Goal: Find contact information: Find contact information

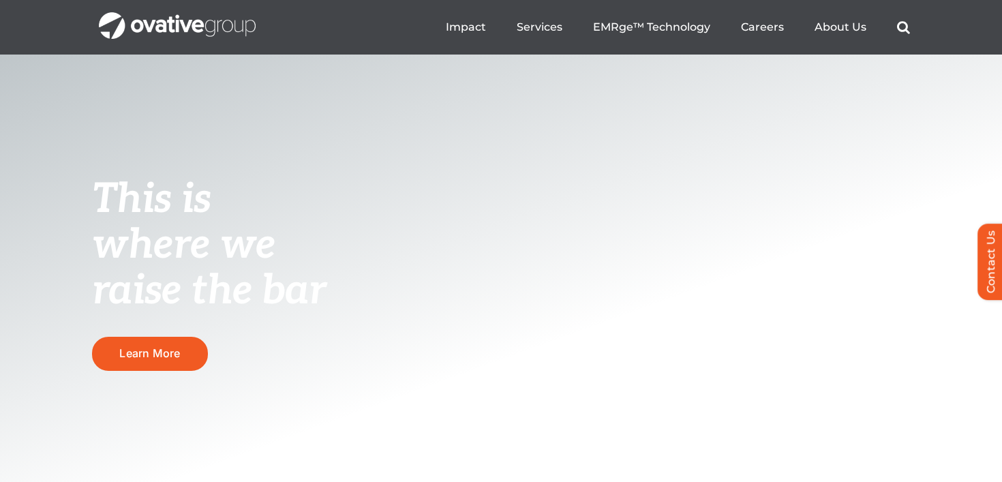
scroll to position [50, 0]
click at [684, 25] on span "EMRge™ Technology" at bounding box center [651, 27] width 117 height 14
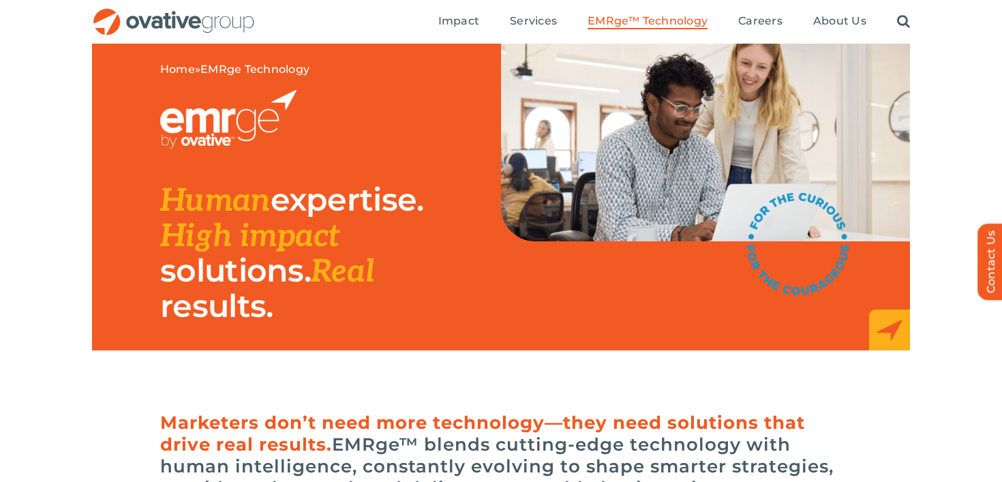
scroll to position [43, 0]
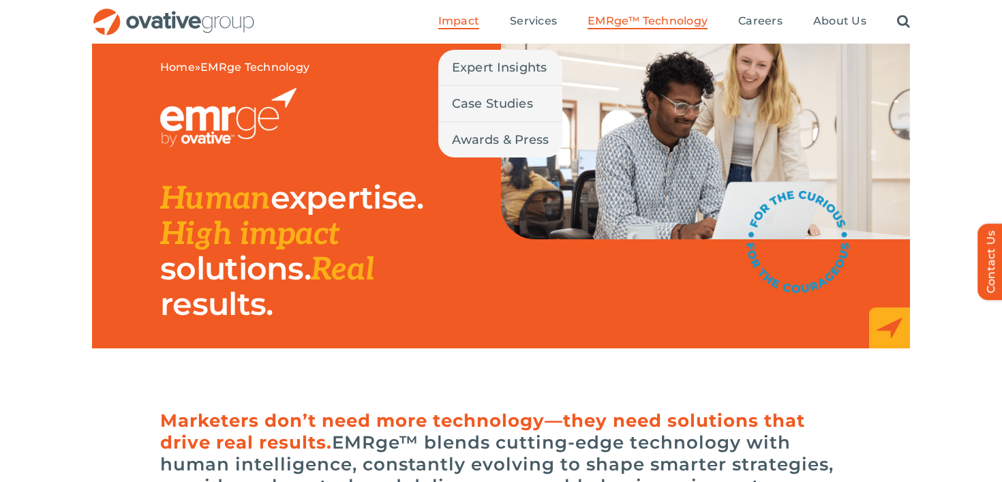
click at [470, 27] on span "Impact" at bounding box center [458, 21] width 41 height 14
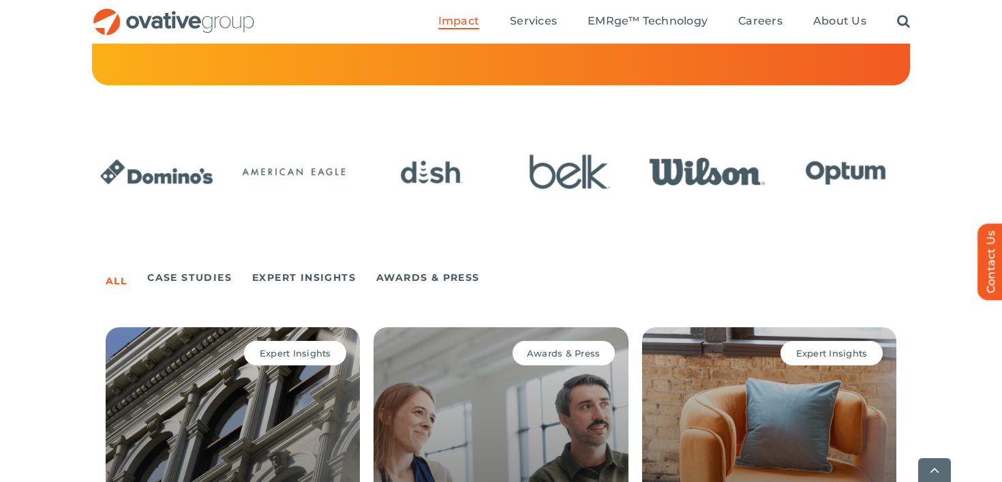
scroll to position [794, 0]
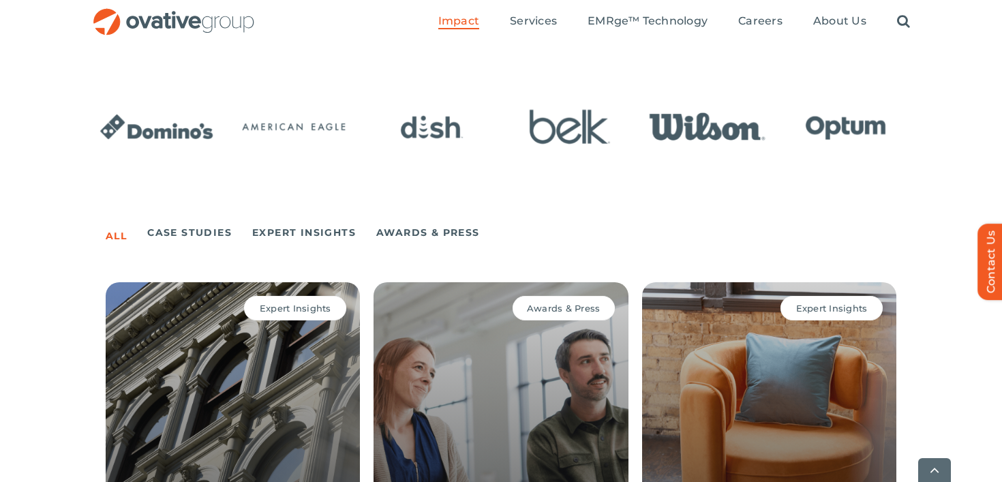
click at [217, 18] on img "OG_Full_horizontal_RGB" at bounding box center [174, 22] width 164 height 28
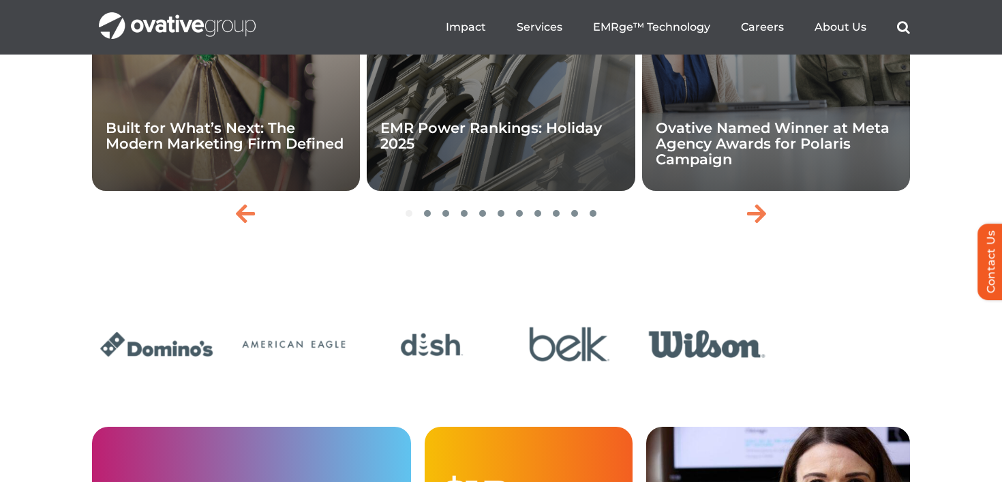
scroll to position [3041, 0]
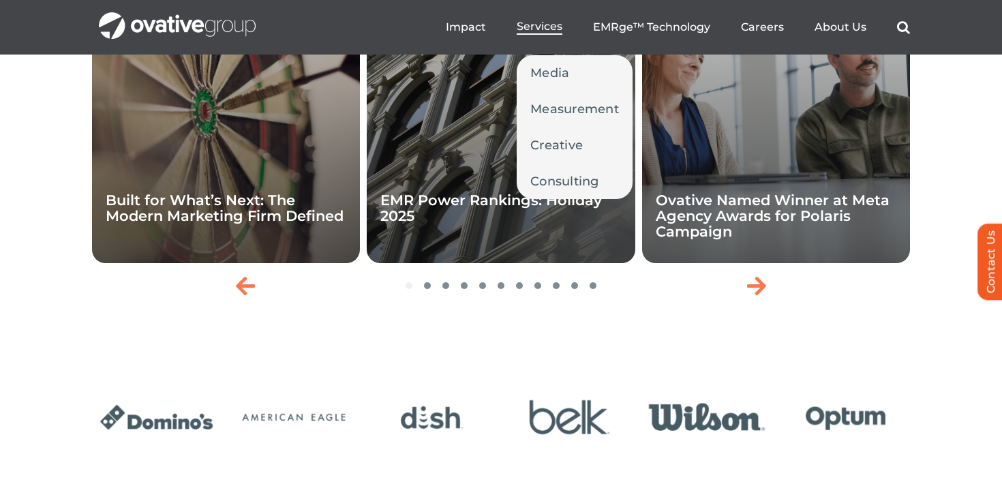
click at [535, 29] on span "Services" at bounding box center [540, 27] width 46 height 14
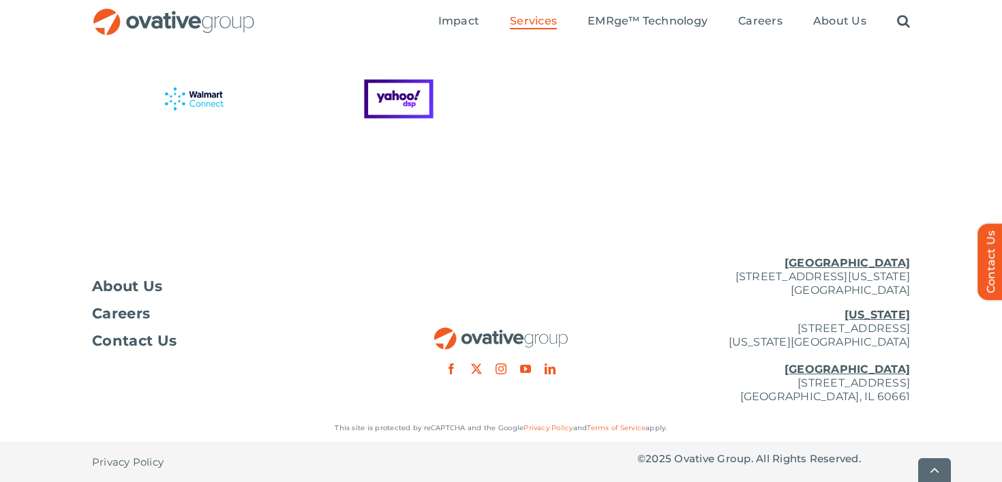
scroll to position [3843, 0]
drag, startPoint x: 687, startPoint y: 278, endPoint x: 906, endPoint y: 273, distance: 218.3
click at [906, 273] on p "[GEOGRAPHIC_DATA] [STREET_ADDRESS][US_STATE]" at bounding box center [774, 276] width 273 height 41
click at [919, 273] on div "About Us Careers Contact Us [GEOGRAPHIC_DATA] [STREET_ADDRESS][GEOGRAPHIC_DATA]…" at bounding box center [501, 329] width 1002 height 169
drag, startPoint x: 912, startPoint y: 274, endPoint x: 701, endPoint y: 274, distance: 211.4
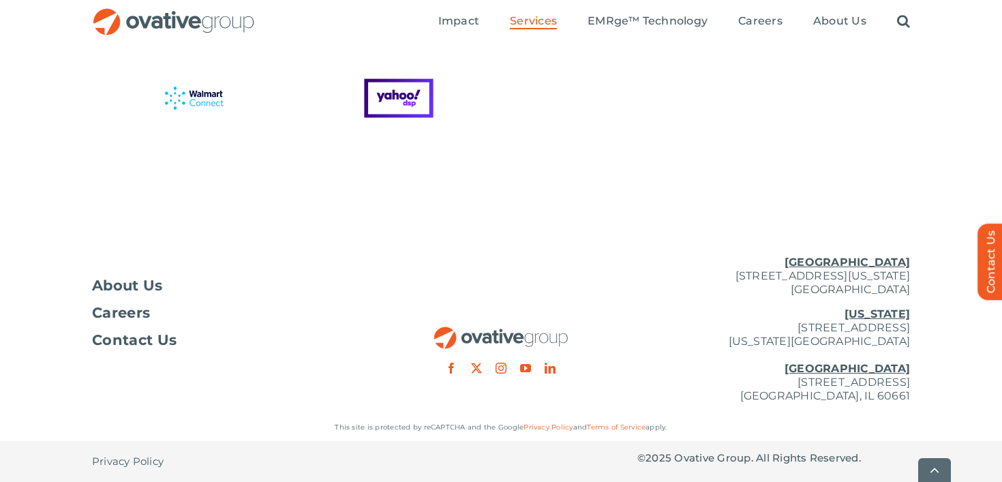
click at [701, 274] on div "About Us Careers Contact Us [GEOGRAPHIC_DATA] [STREET_ADDRESS][GEOGRAPHIC_DATA]…" at bounding box center [501, 329] width 1002 height 169
copy p "[STREET_ADDRESS][US_STATE]"
